Goal: Task Accomplishment & Management: Manage account settings

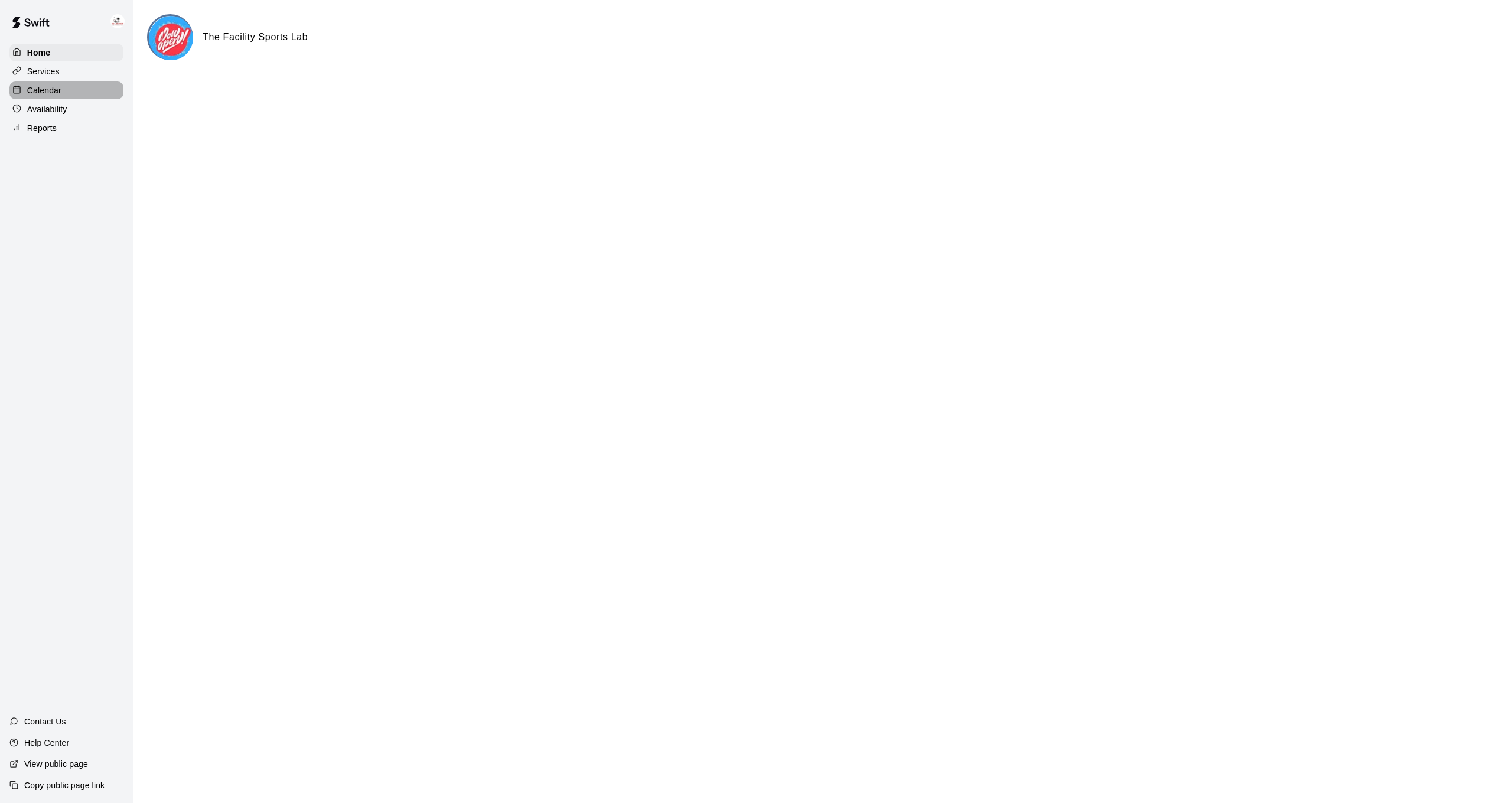
click at [83, 93] on div "Calendar" at bounding box center [66, 90] width 114 height 18
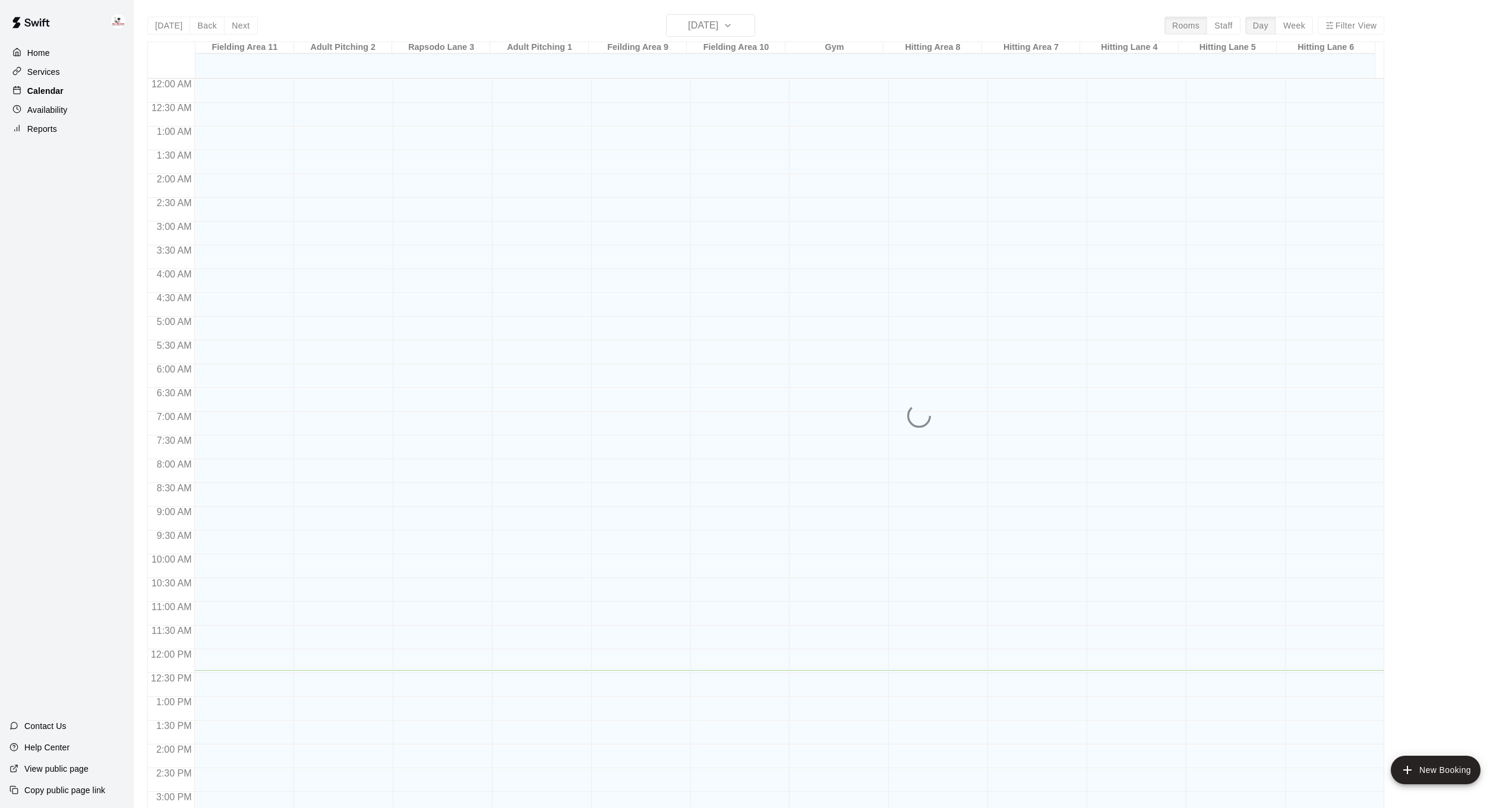
scroll to position [363, 0]
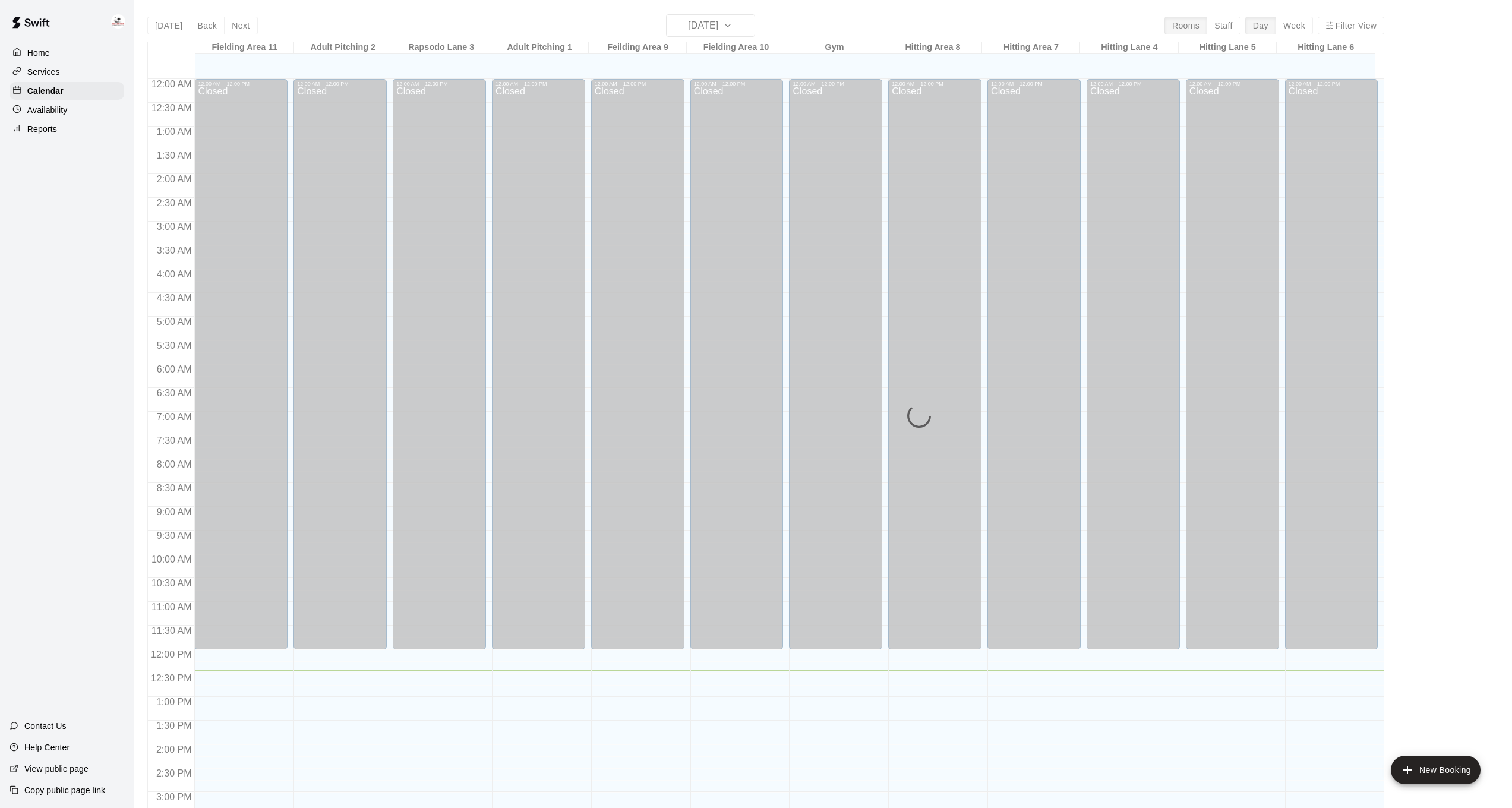
scroll to position [363, 0]
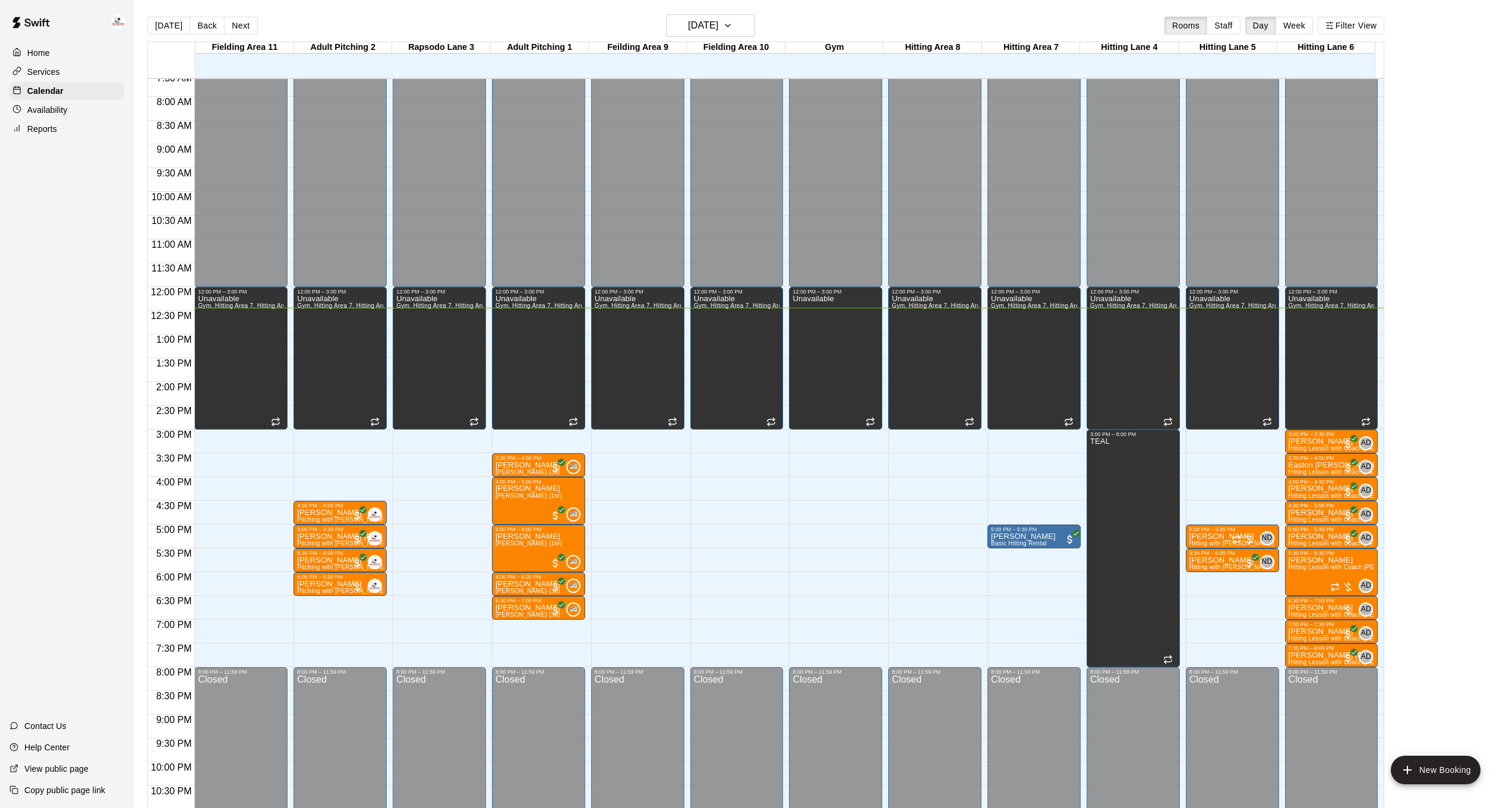
click at [61, 111] on p "Availability" at bounding box center [48, 110] width 41 height 12
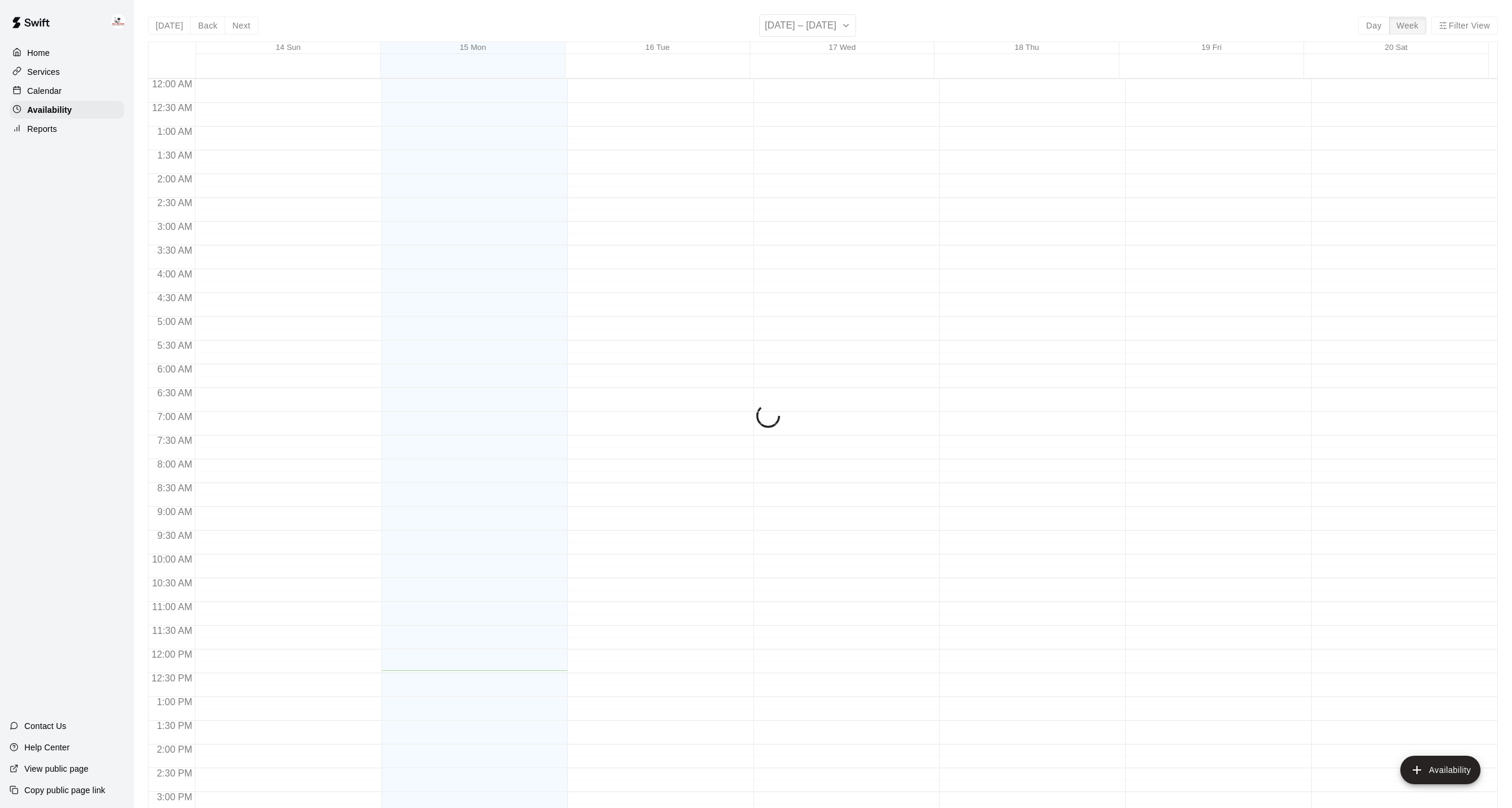
scroll to position [398, 0]
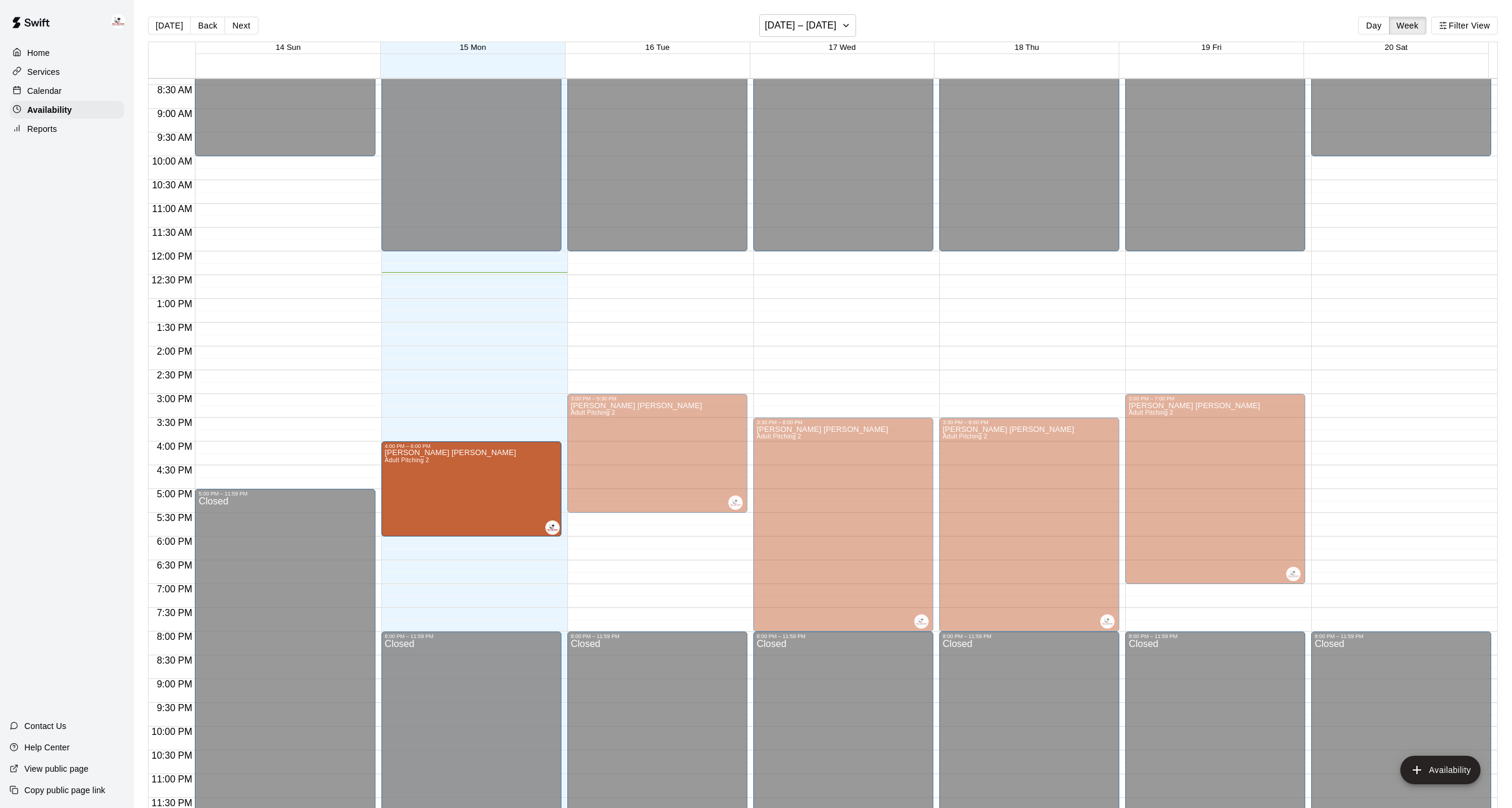
drag, startPoint x: 470, startPoint y: 397, endPoint x: 466, endPoint y: 442, distance: 45.2
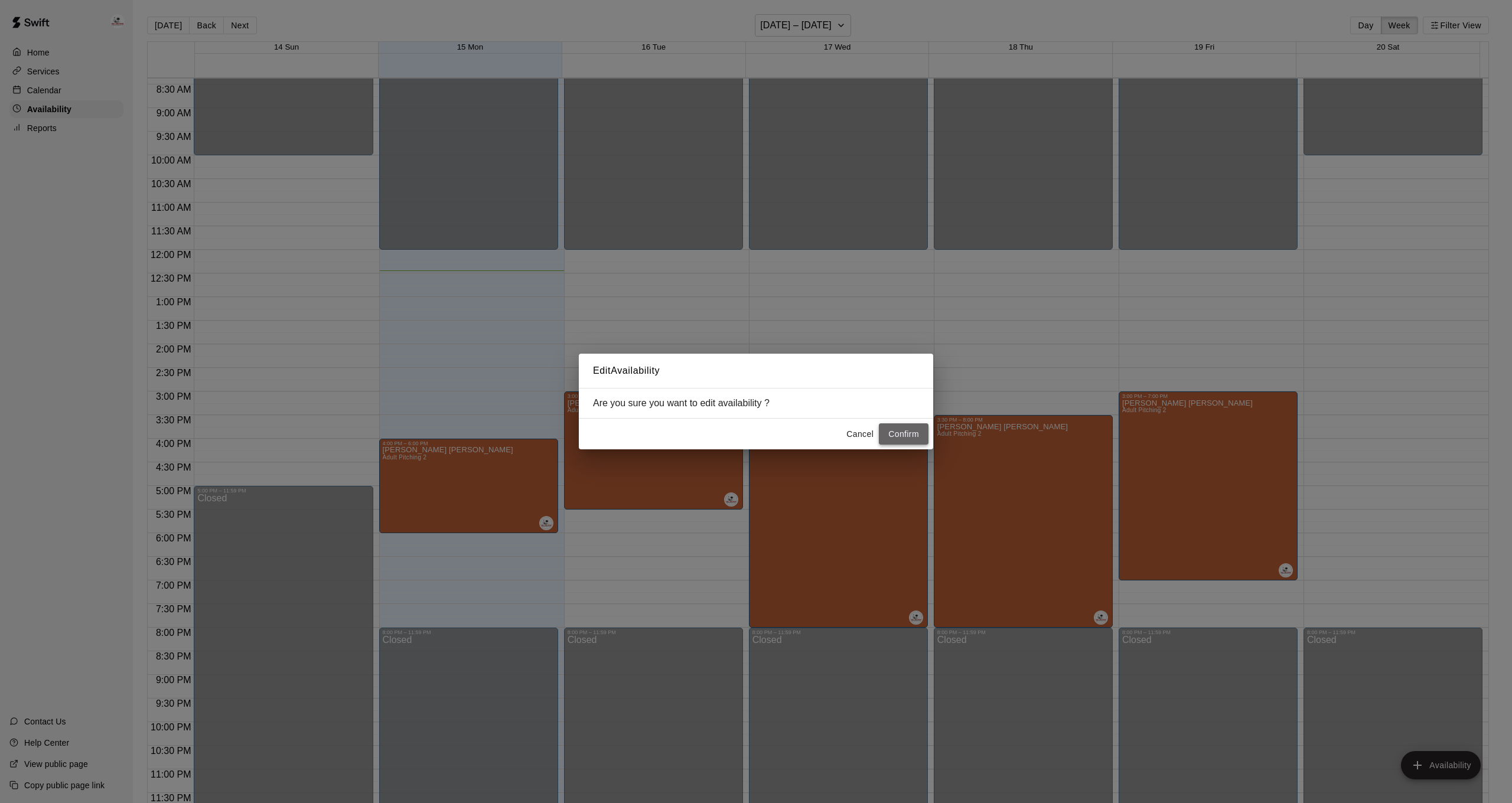
click at [920, 442] on button "Confirm" at bounding box center [903, 434] width 50 height 22
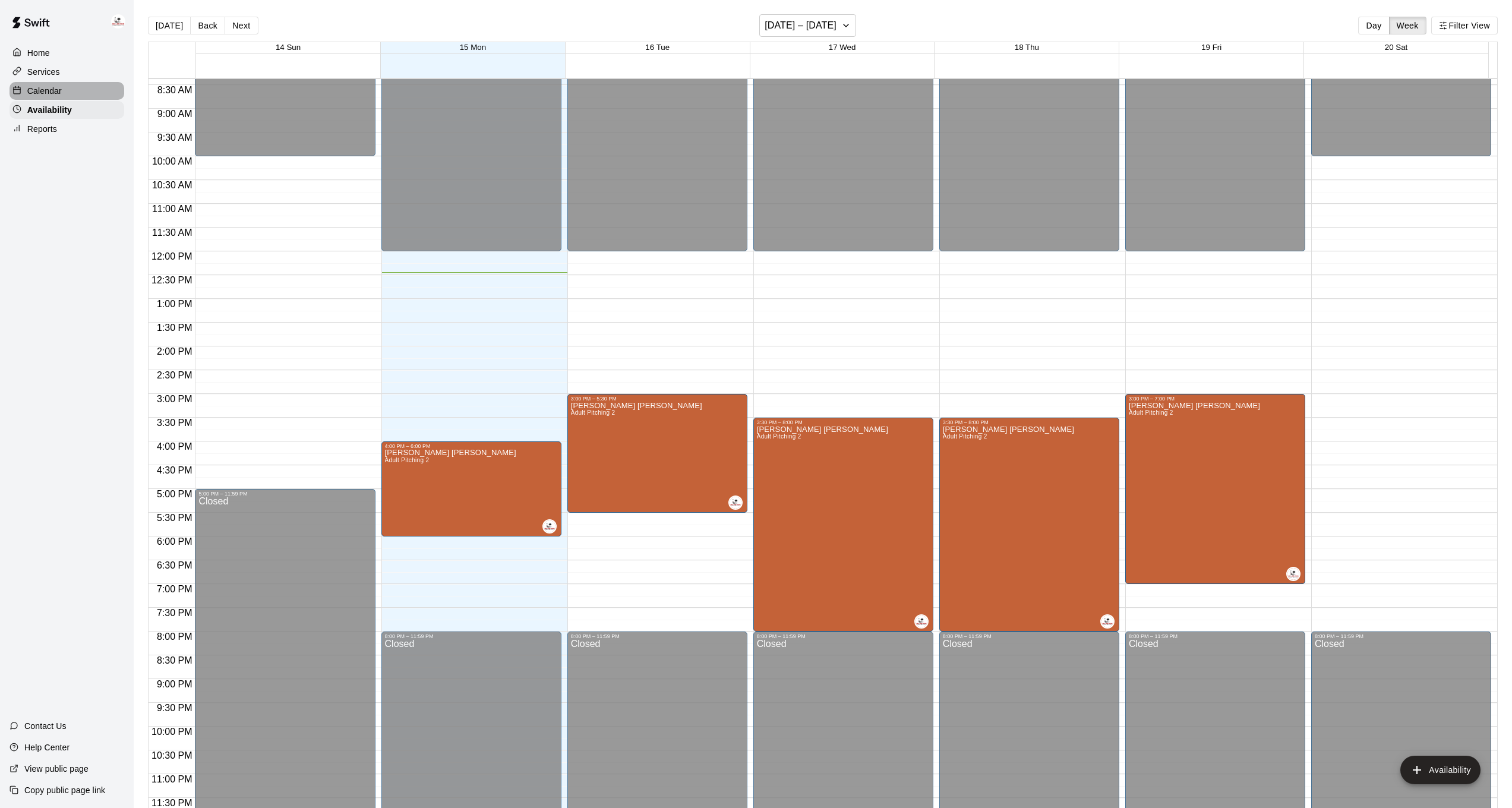
click at [54, 83] on div "Calendar" at bounding box center [67, 91] width 115 height 18
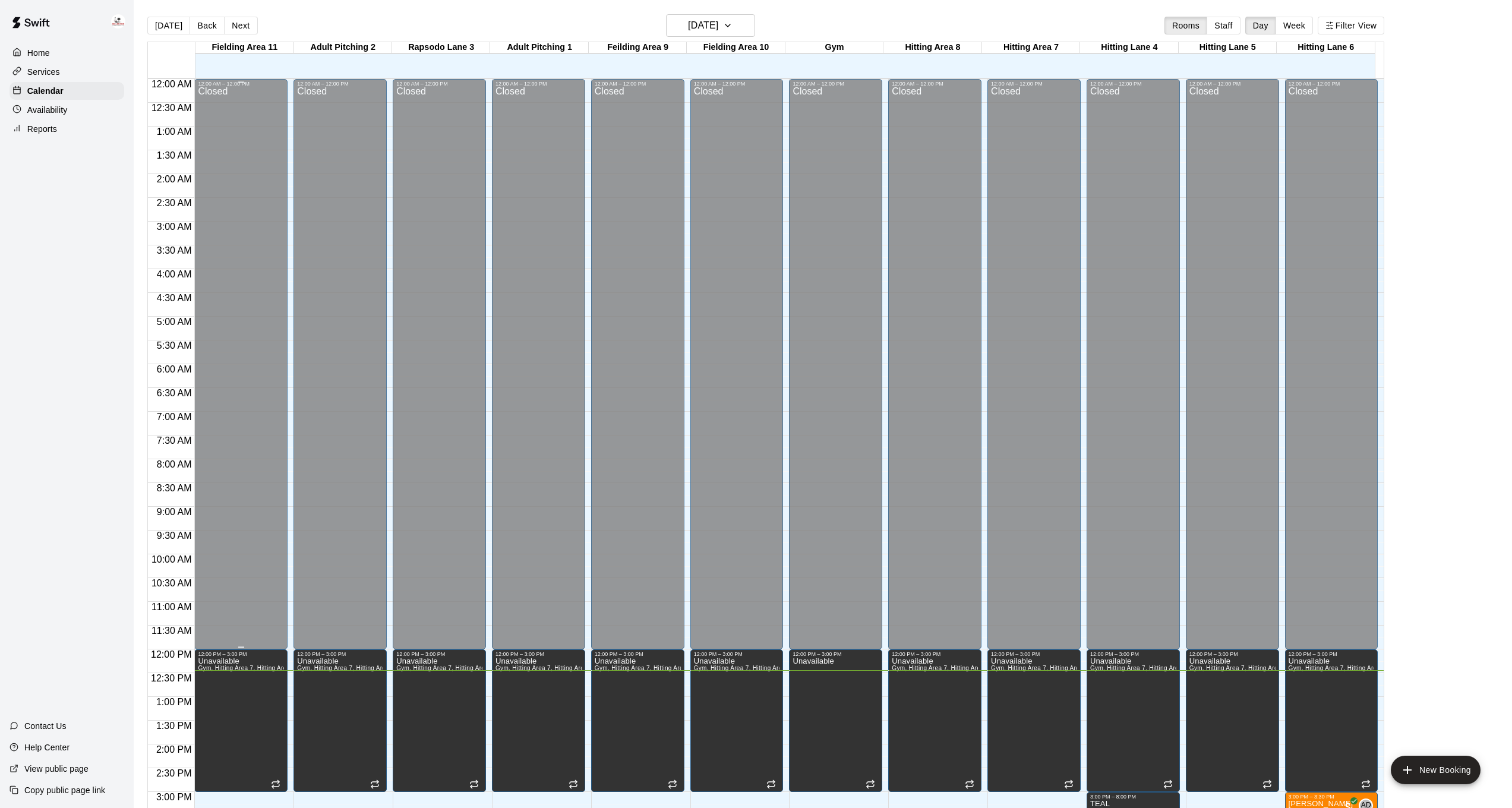
scroll to position [363, 0]
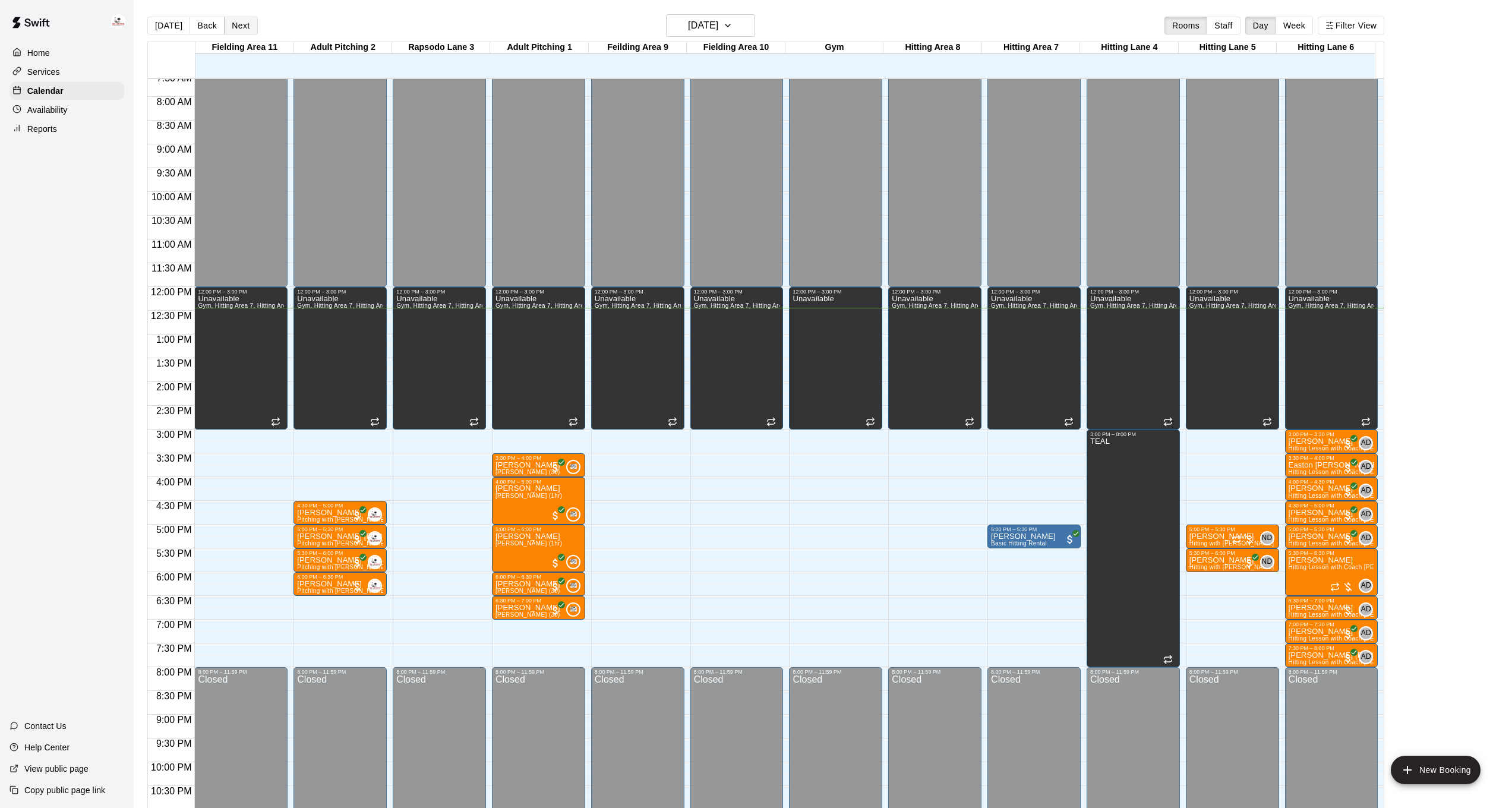
click at [241, 28] on button "Next" at bounding box center [241, 25] width 33 height 18
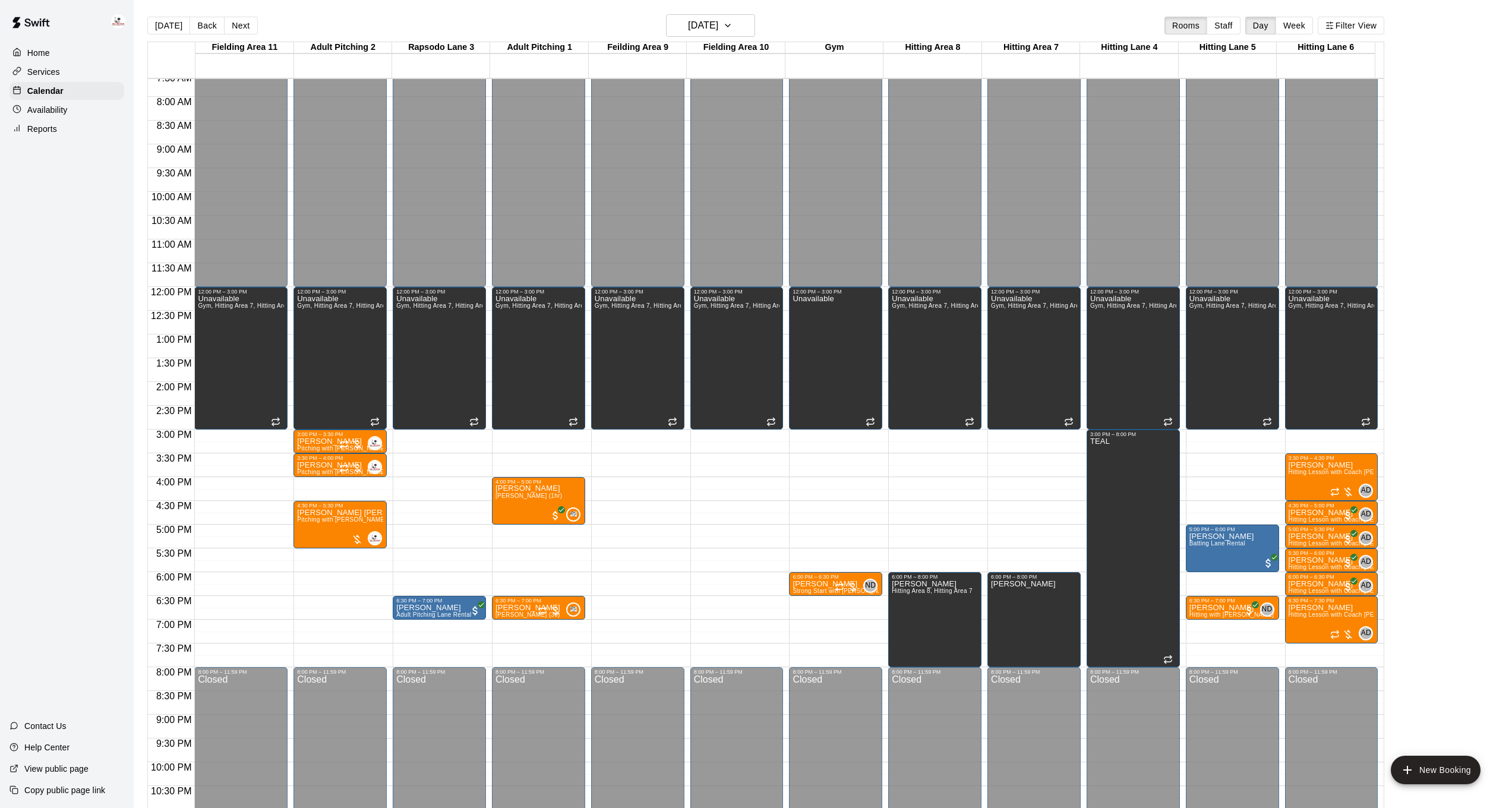
click at [48, 110] on p "Availability" at bounding box center [48, 110] width 41 height 12
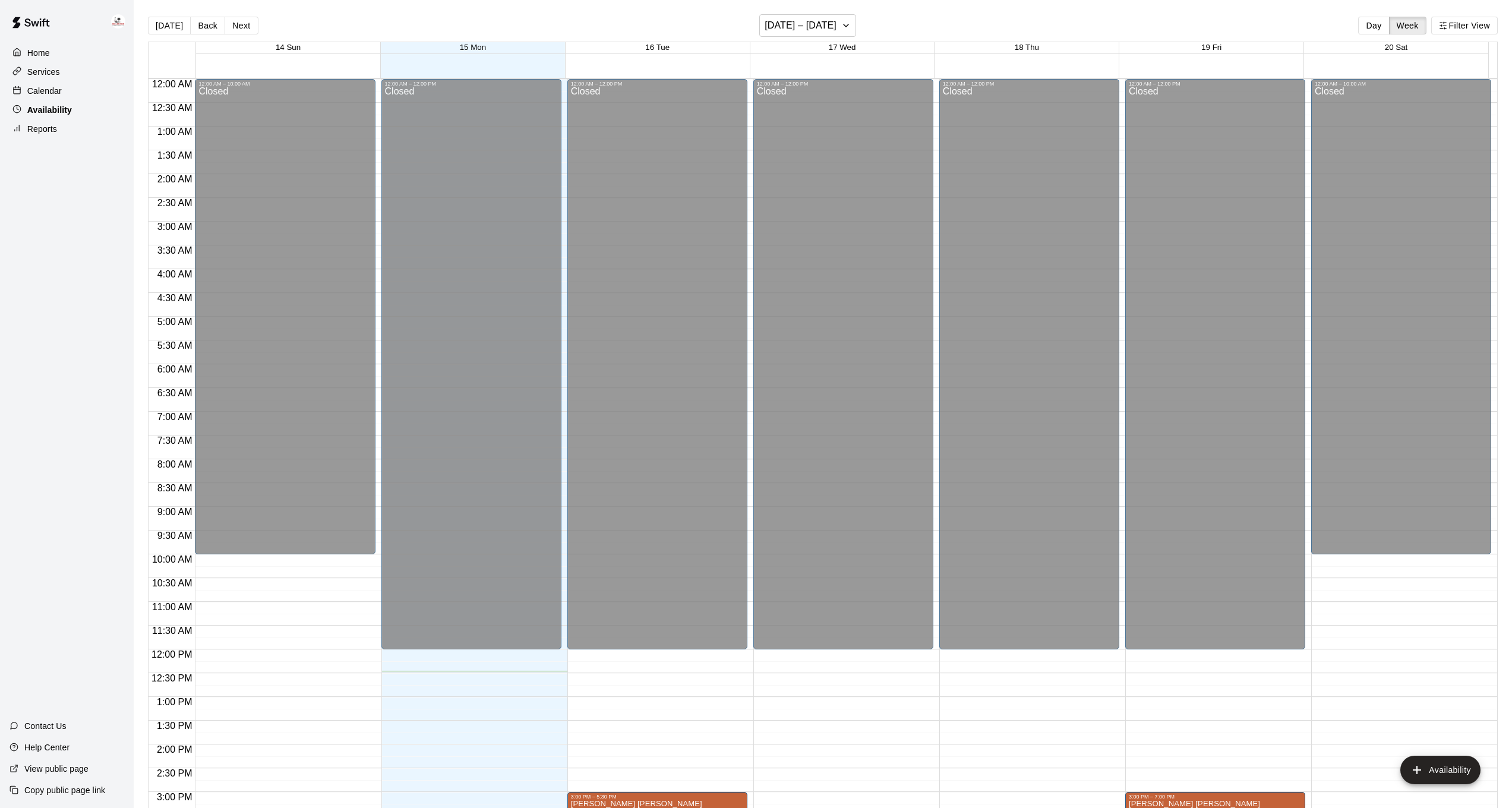
scroll to position [398, 0]
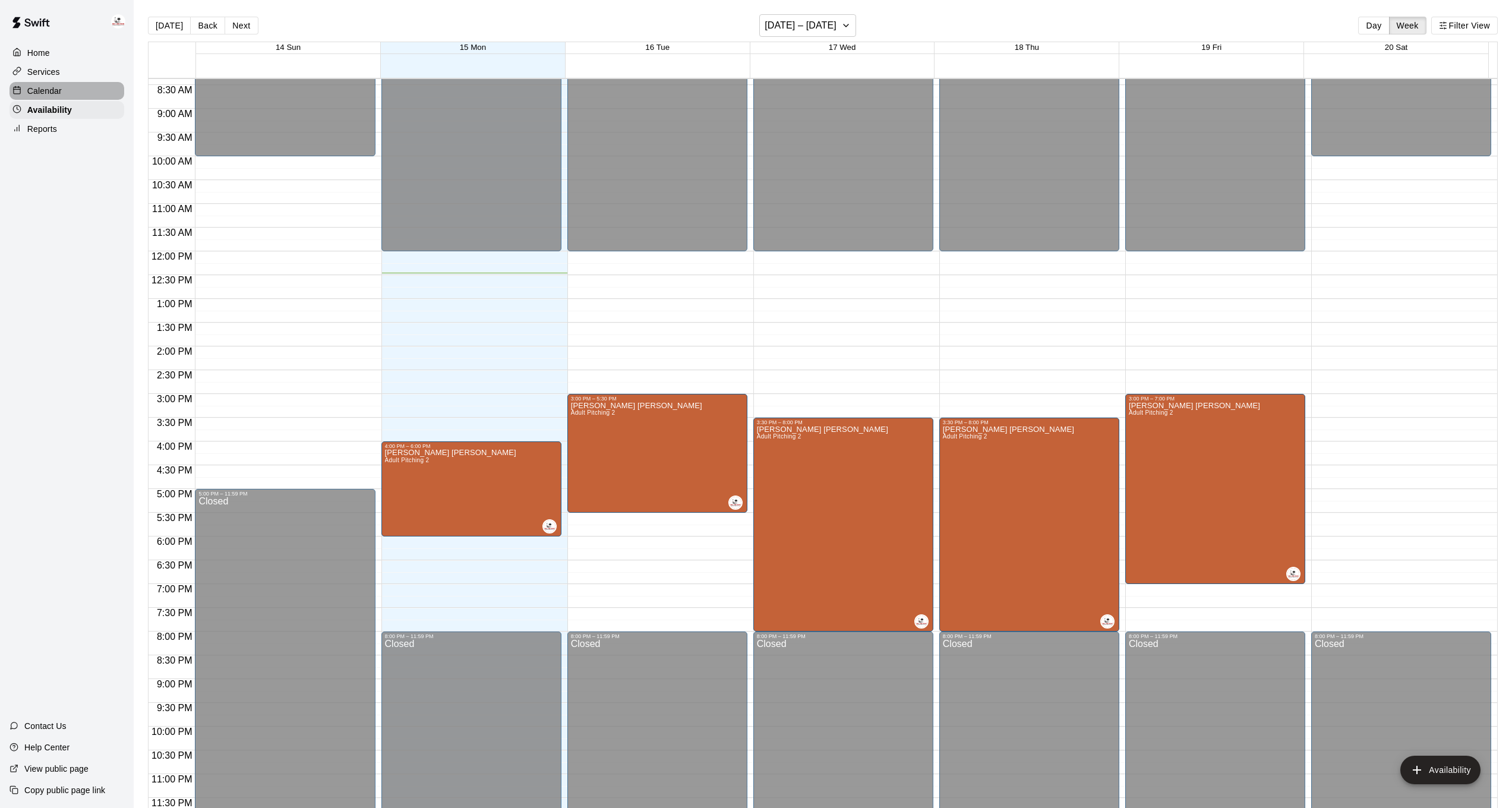
click at [48, 82] on div "Calendar" at bounding box center [67, 91] width 115 height 18
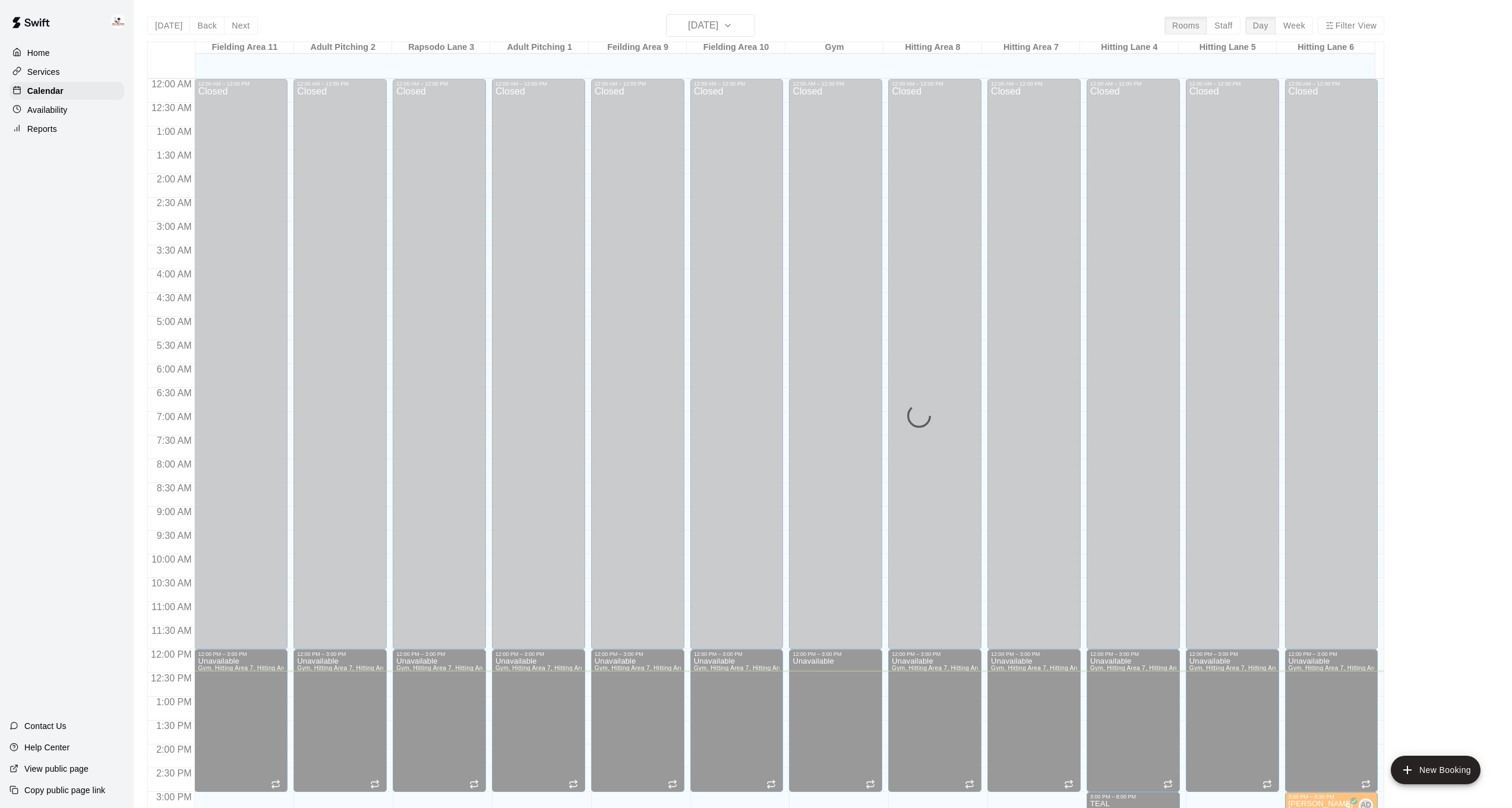
scroll to position [363, 0]
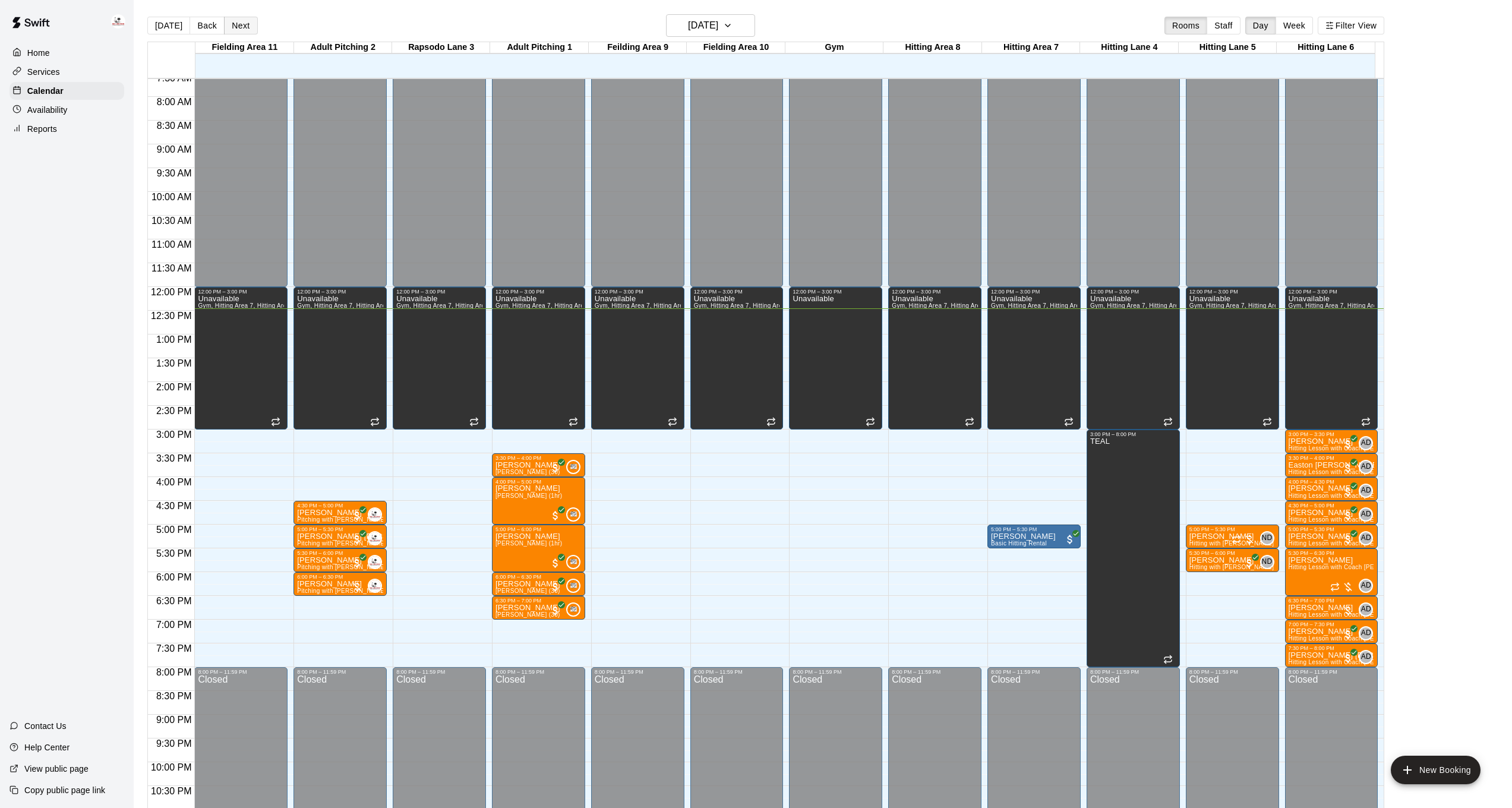
click at [247, 27] on button "Next" at bounding box center [241, 25] width 33 height 18
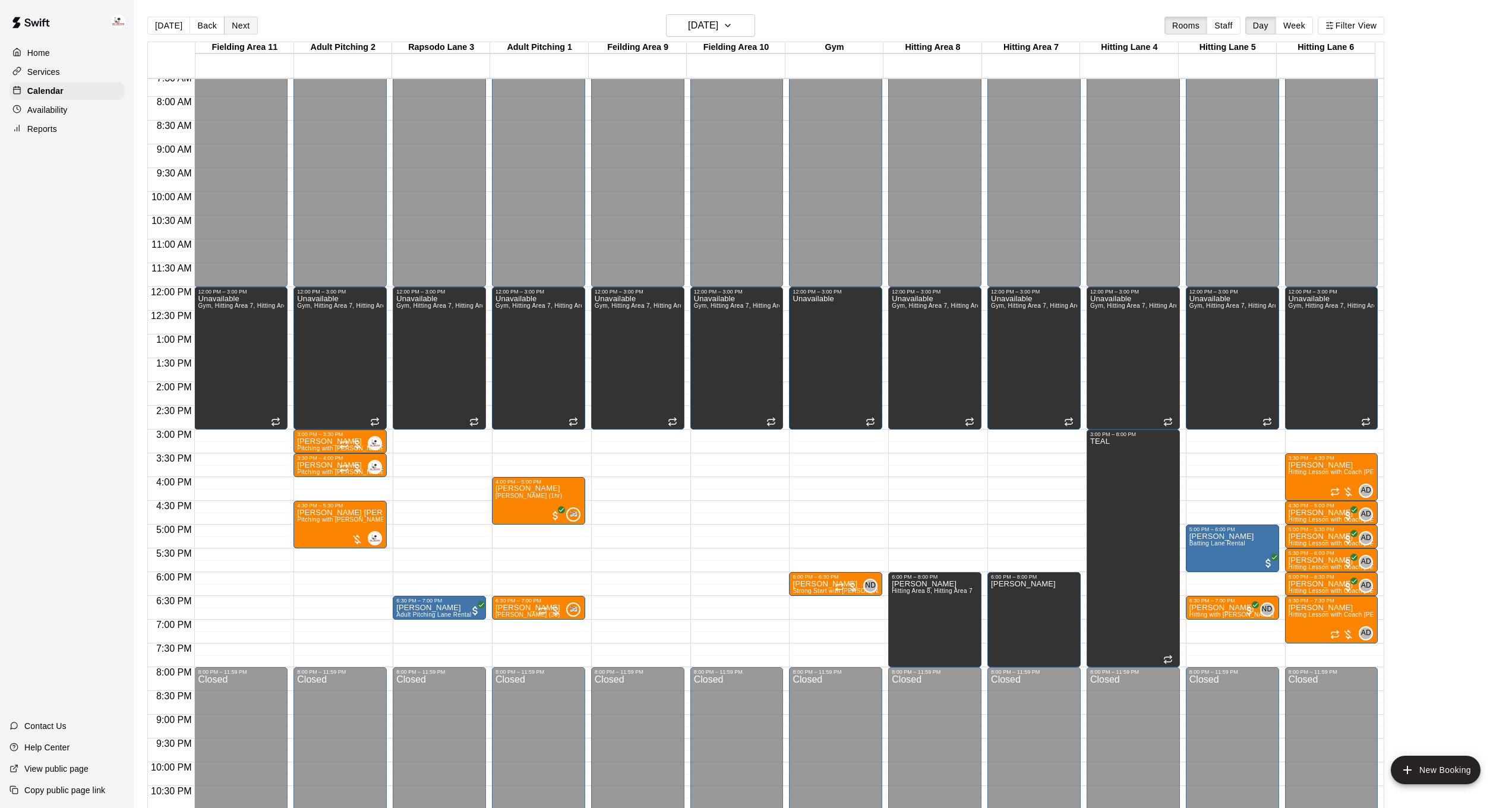
click at [247, 28] on button "Next" at bounding box center [241, 25] width 33 height 18
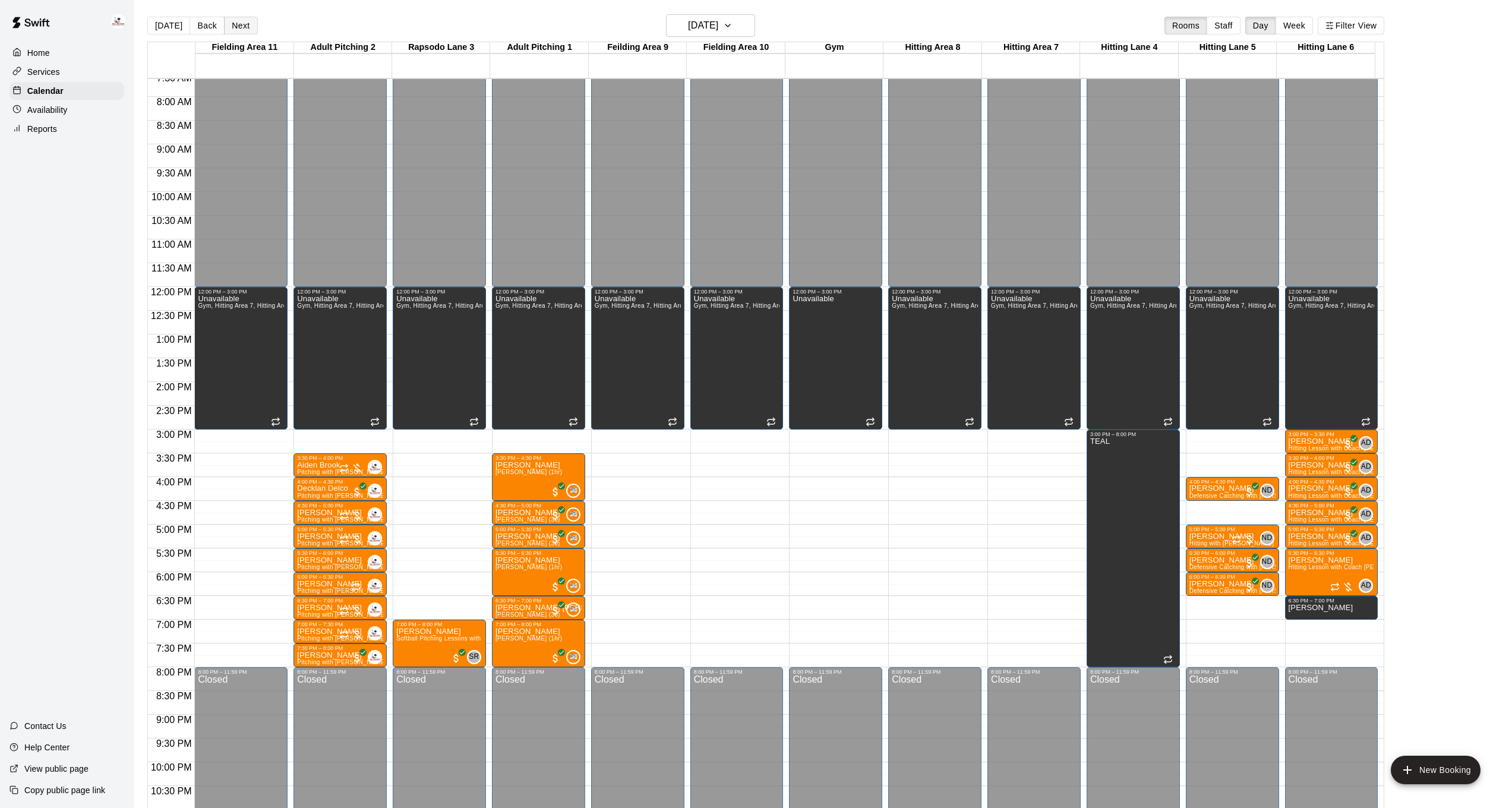
click at [241, 30] on button "Next" at bounding box center [241, 25] width 33 height 18
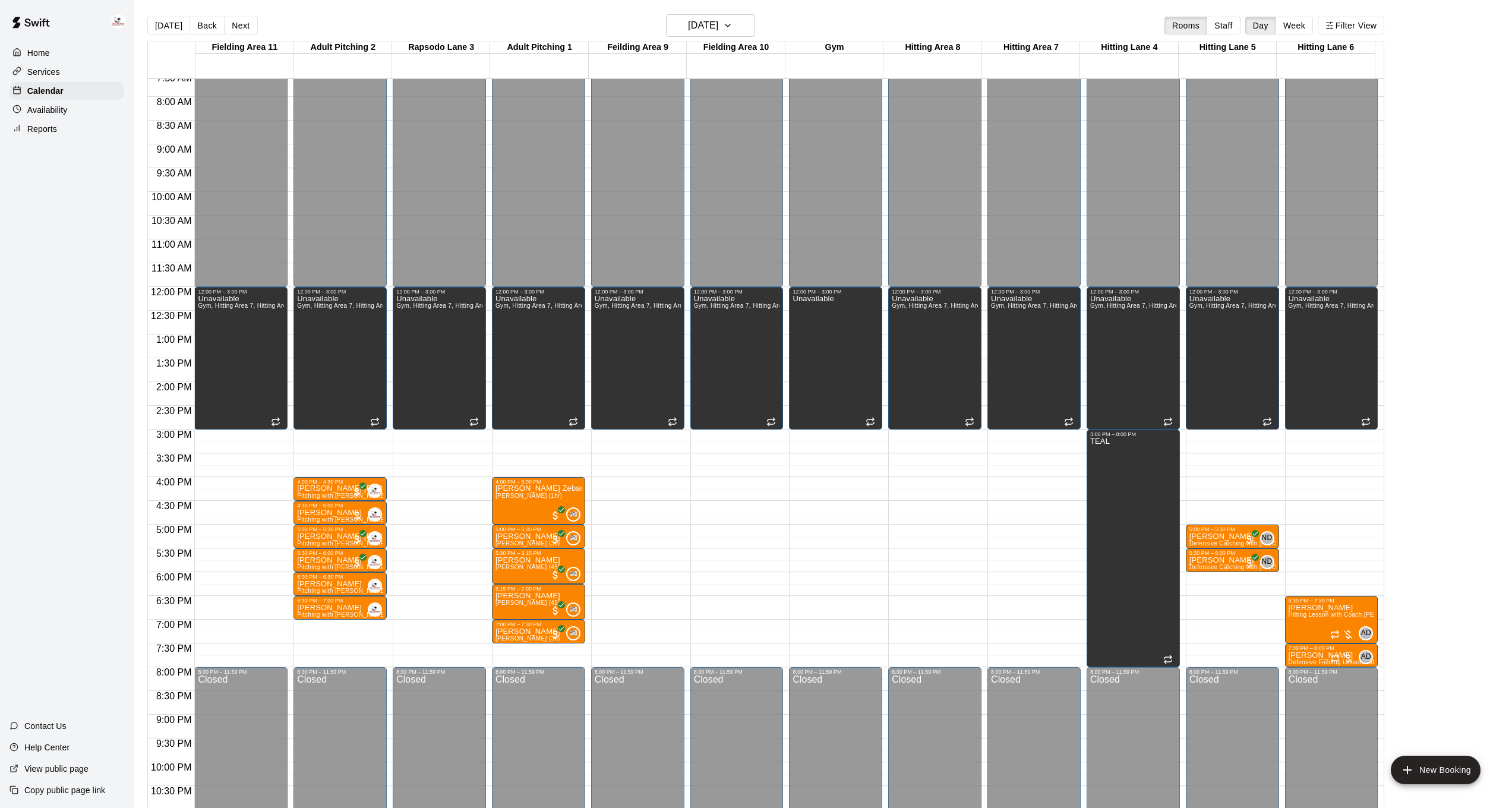
click at [241, 30] on button "Next" at bounding box center [241, 25] width 33 height 18
